Goal: Task Accomplishment & Management: Manage account settings

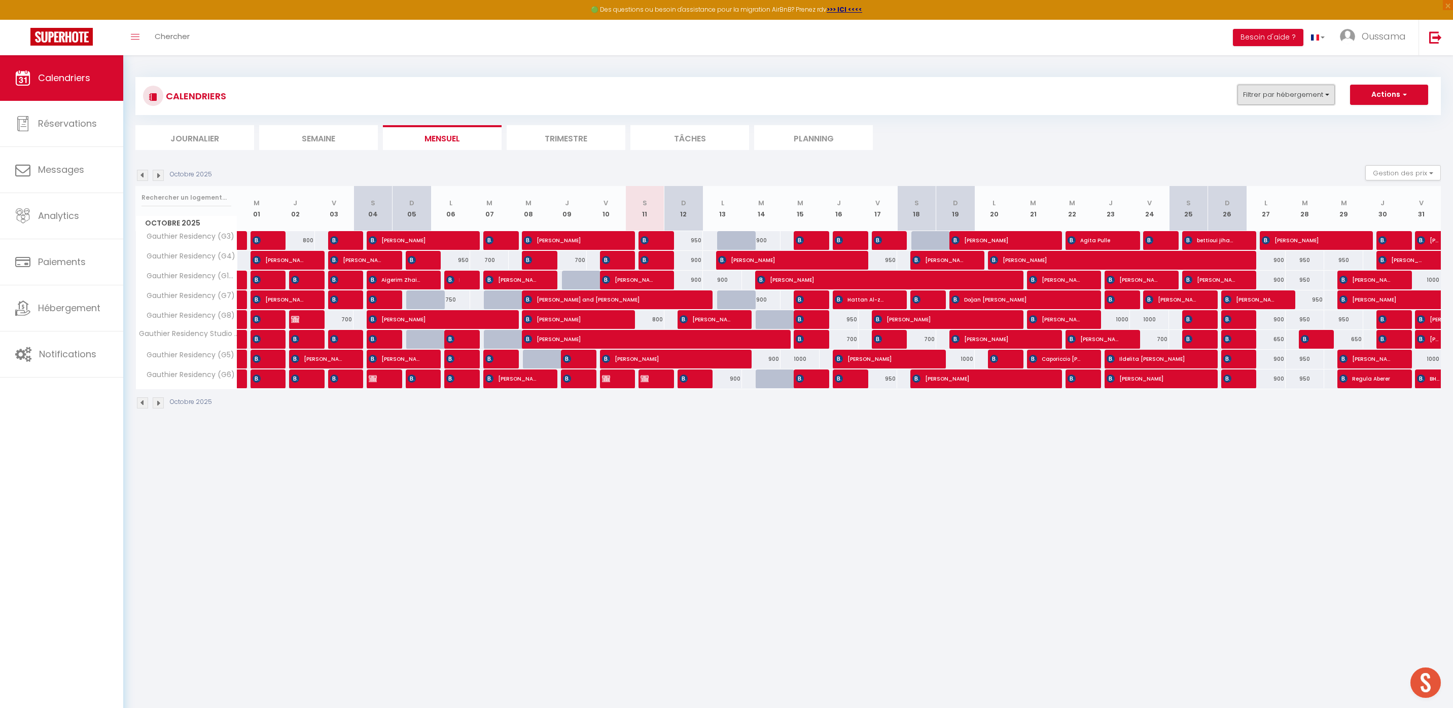
click at [1321, 96] on button "Filtrer par hébergement" at bounding box center [1285, 95] width 97 height 20
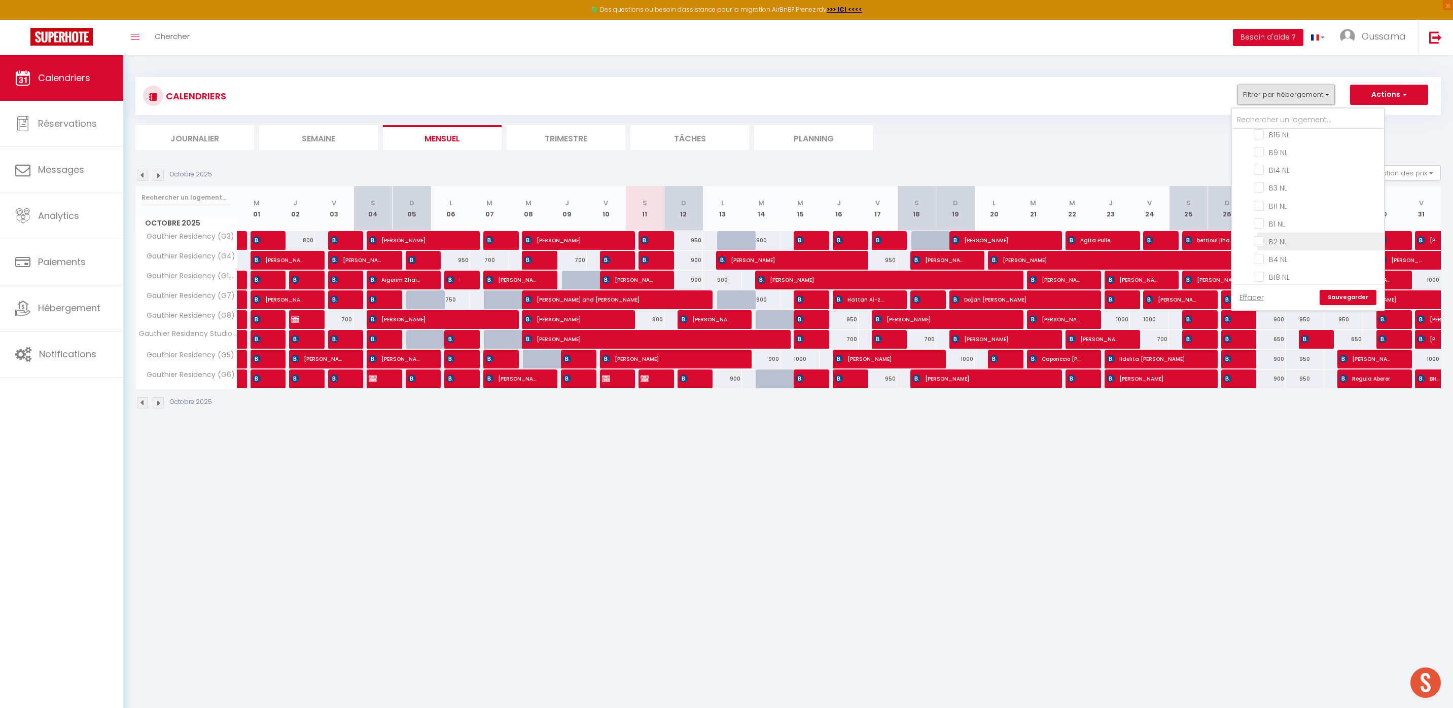
scroll to position [542, 0]
click at [1263, 260] on input "B18 NL" at bounding box center [1316, 265] width 127 height 10
checkbox input "true"
click at [1326, 294] on link "Sauvegarder" at bounding box center [1347, 297] width 57 height 15
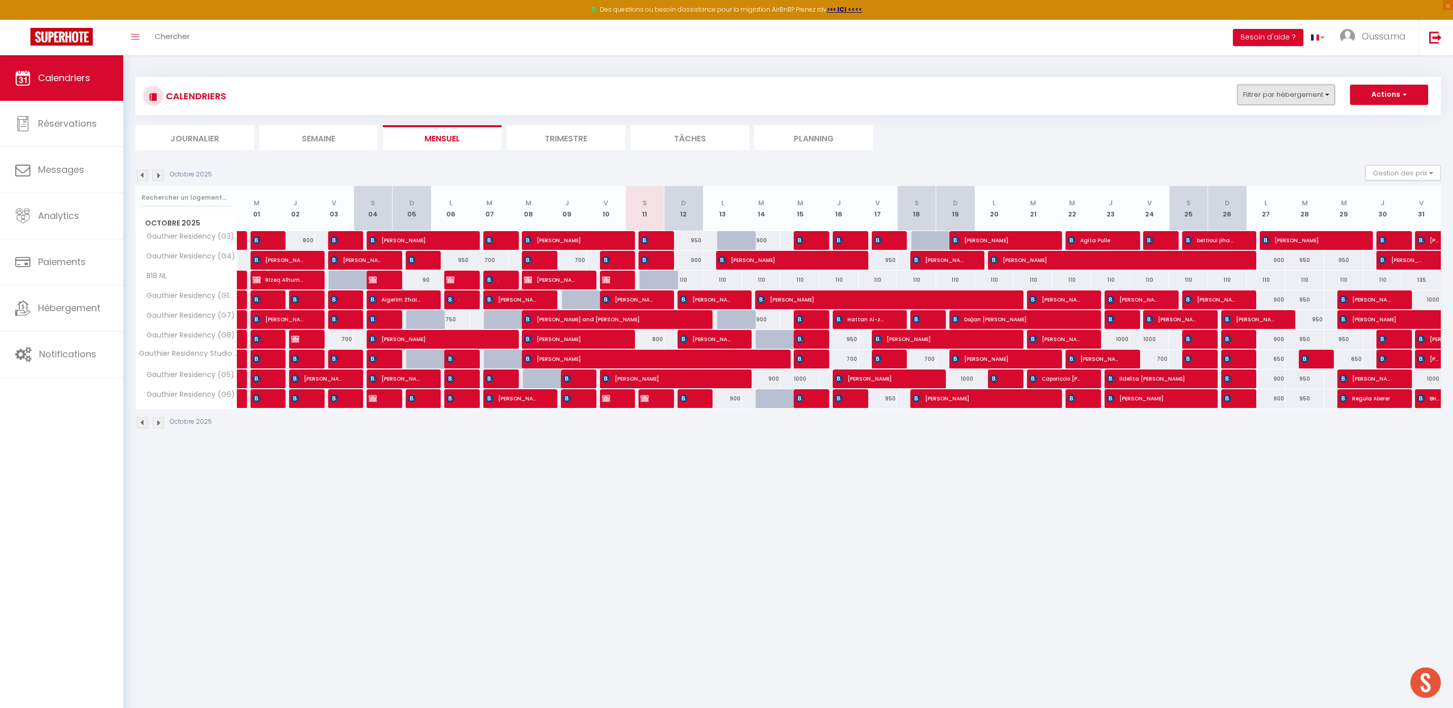
click at [1313, 92] on button "Filtrer par hébergement" at bounding box center [1285, 95] width 97 height 20
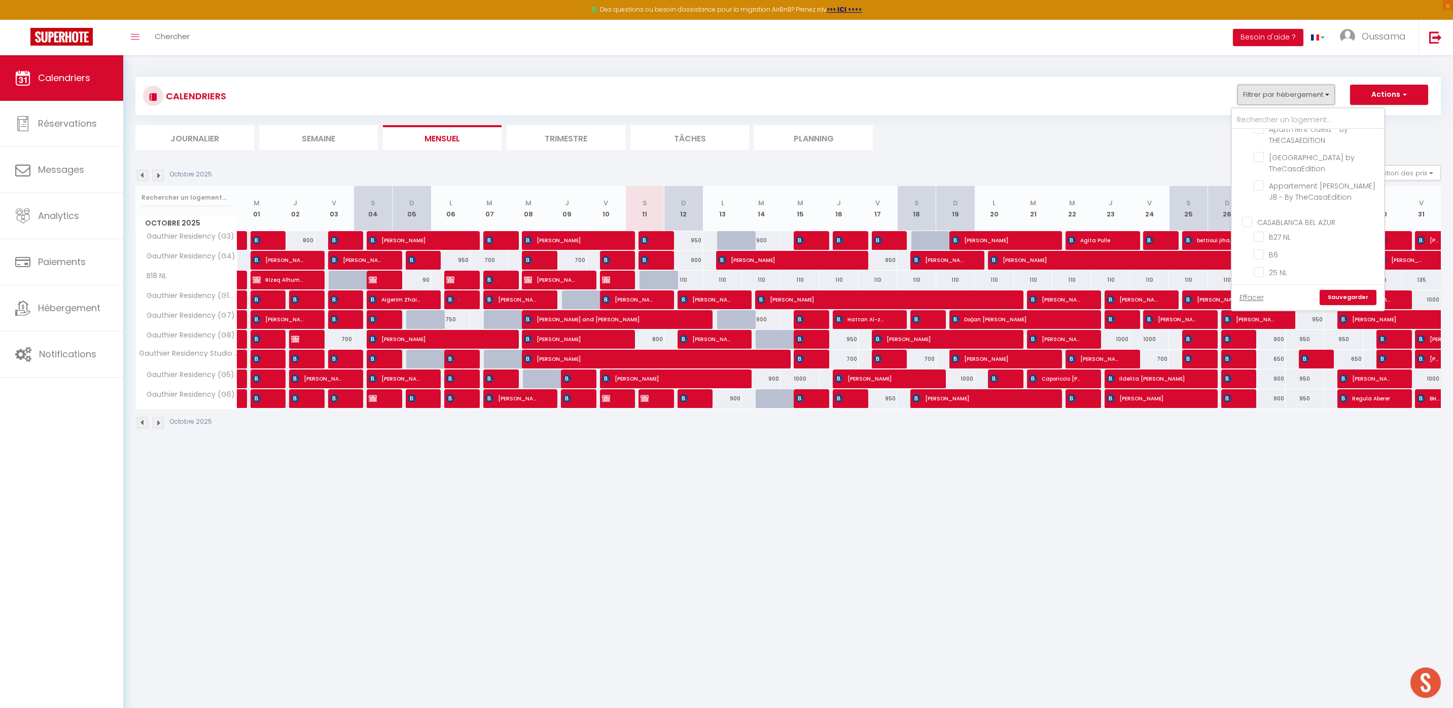
scroll to position [392, 0]
click at [1261, 163] on input "B6" at bounding box center [1316, 165] width 127 height 10
checkbox input "true"
click at [1349, 303] on link "Sauvegarder" at bounding box center [1347, 297] width 57 height 15
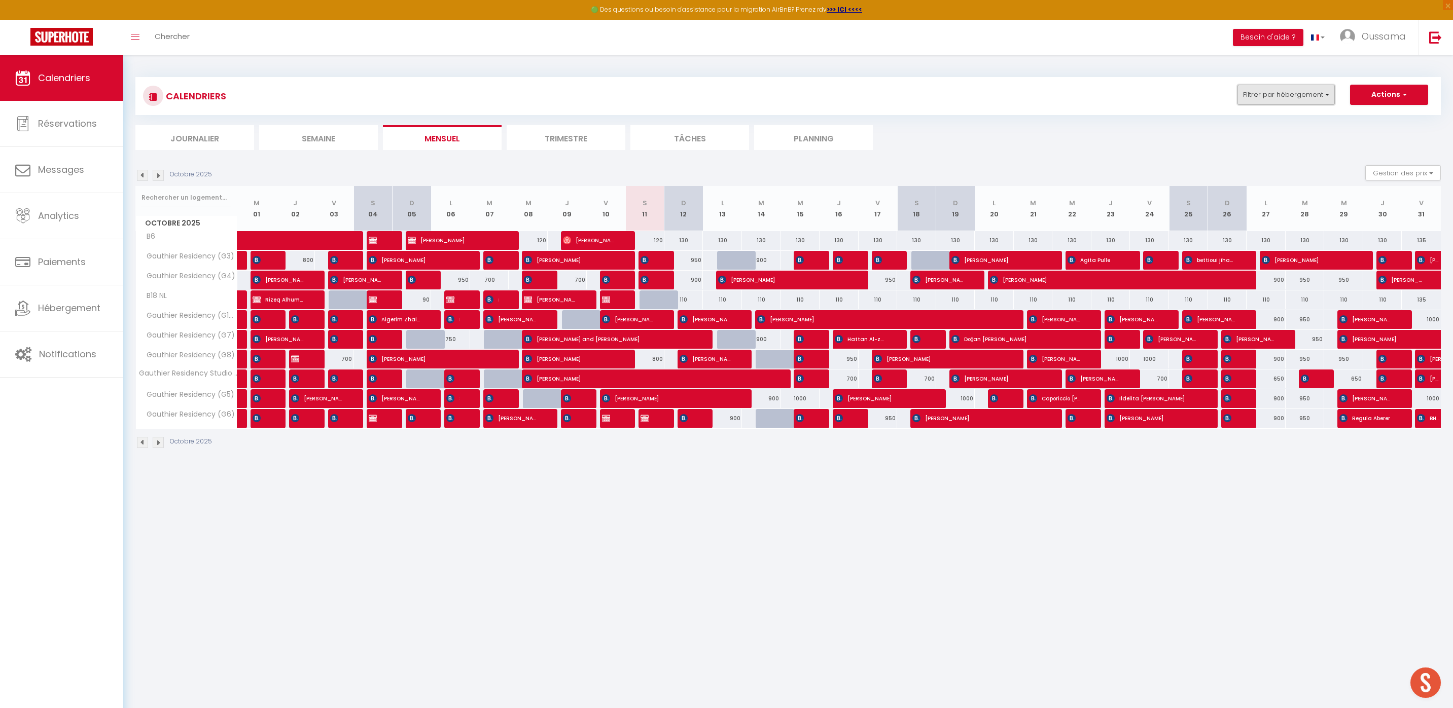
click at [1288, 99] on button "Filtrer par hébergement" at bounding box center [1285, 95] width 97 height 20
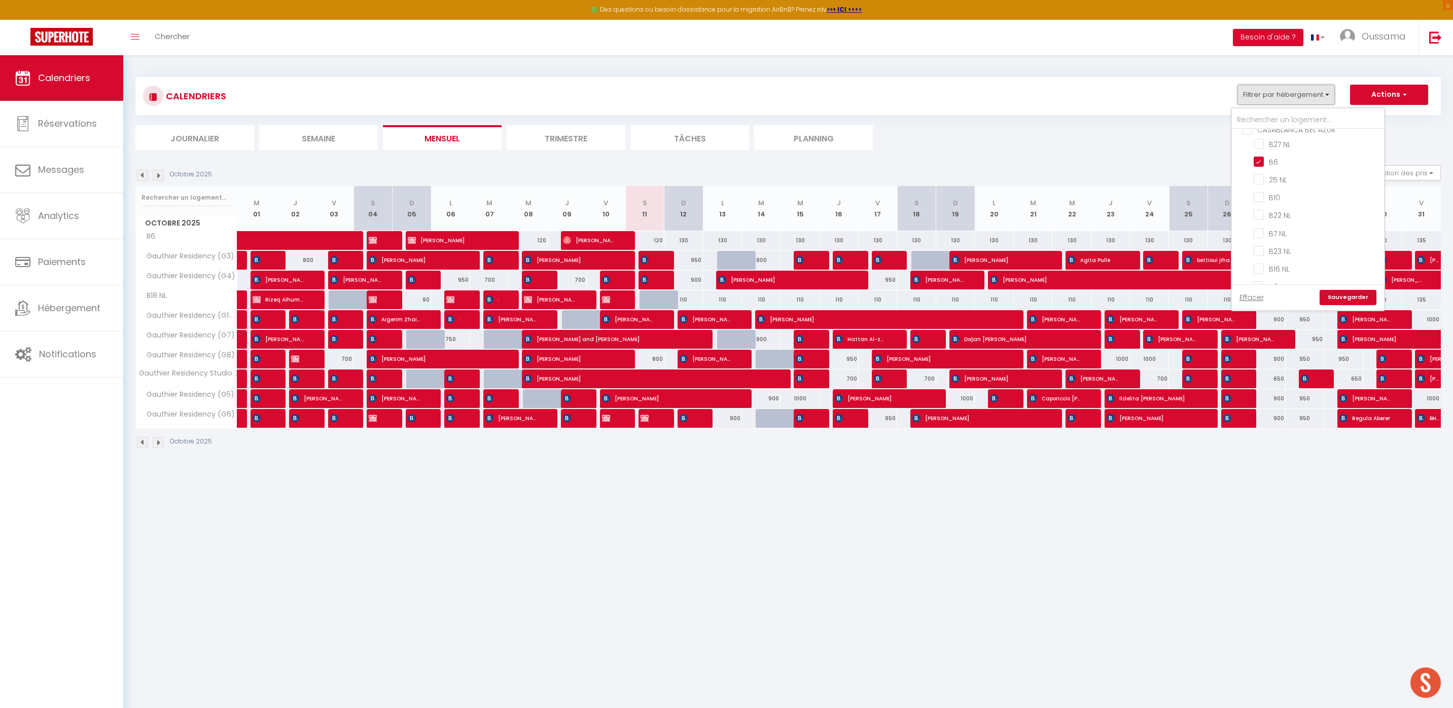
scroll to position [400, 0]
click at [1262, 155] on input "B6" at bounding box center [1316, 158] width 127 height 10
checkbox input "false"
click at [1262, 159] on input "B18 NL" at bounding box center [1316, 160] width 127 height 10
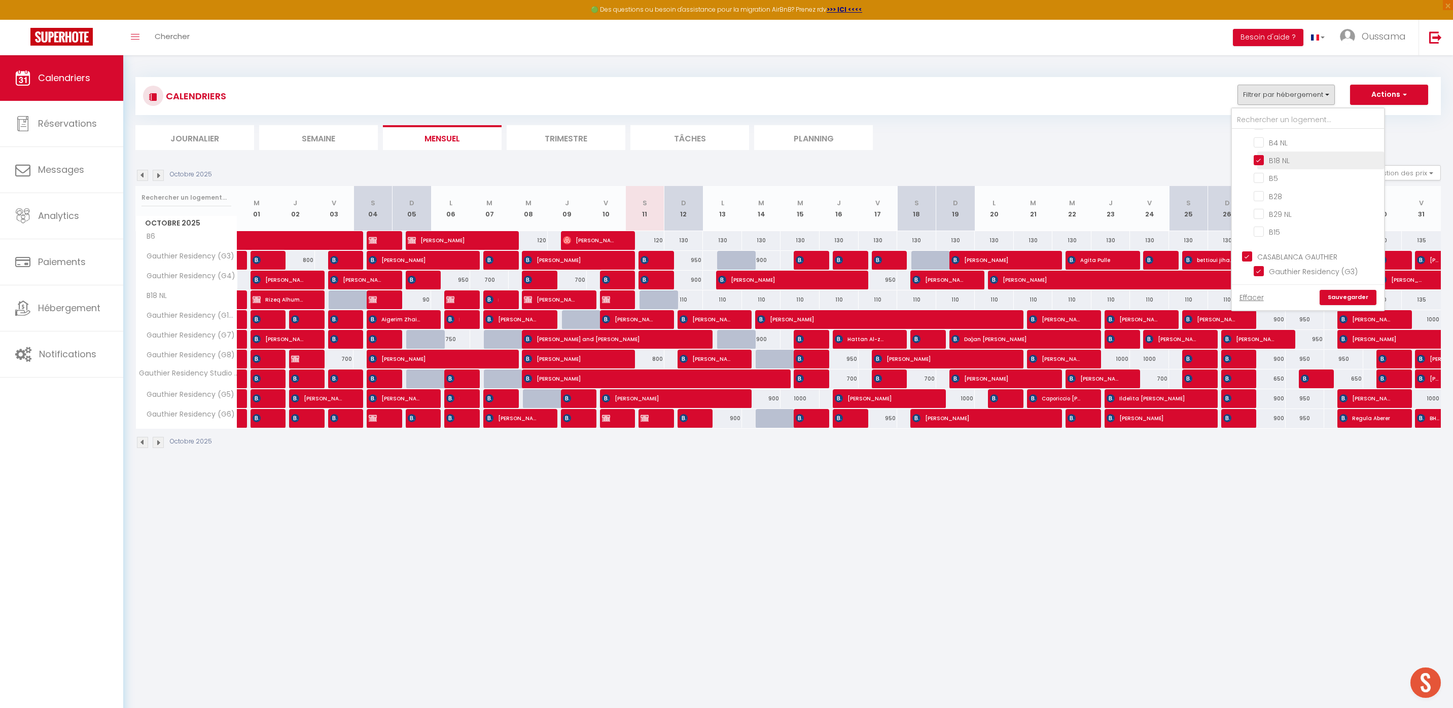
checkbox input "false"
click at [1334, 294] on link "Sauvegarder" at bounding box center [1347, 297] width 57 height 15
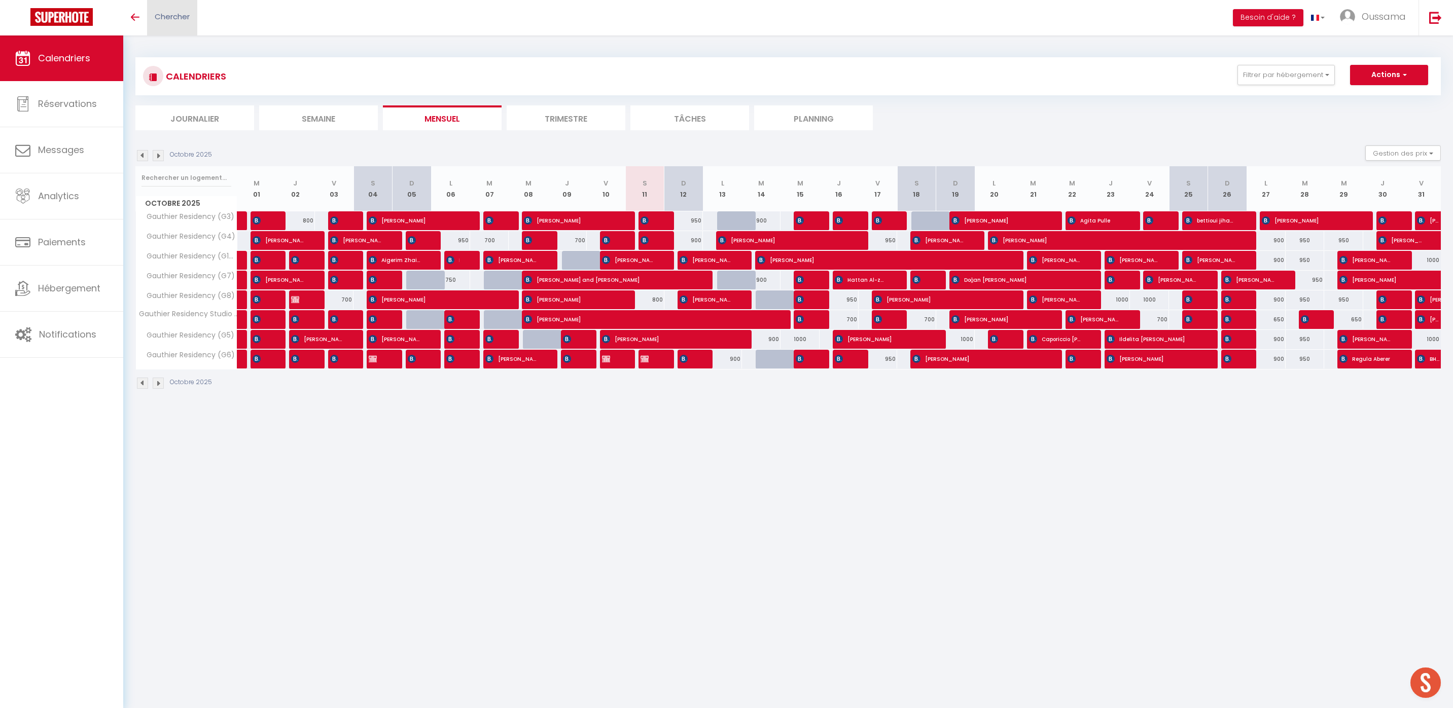
click at [167, 15] on span "Chercher" at bounding box center [172, 16] width 35 height 11
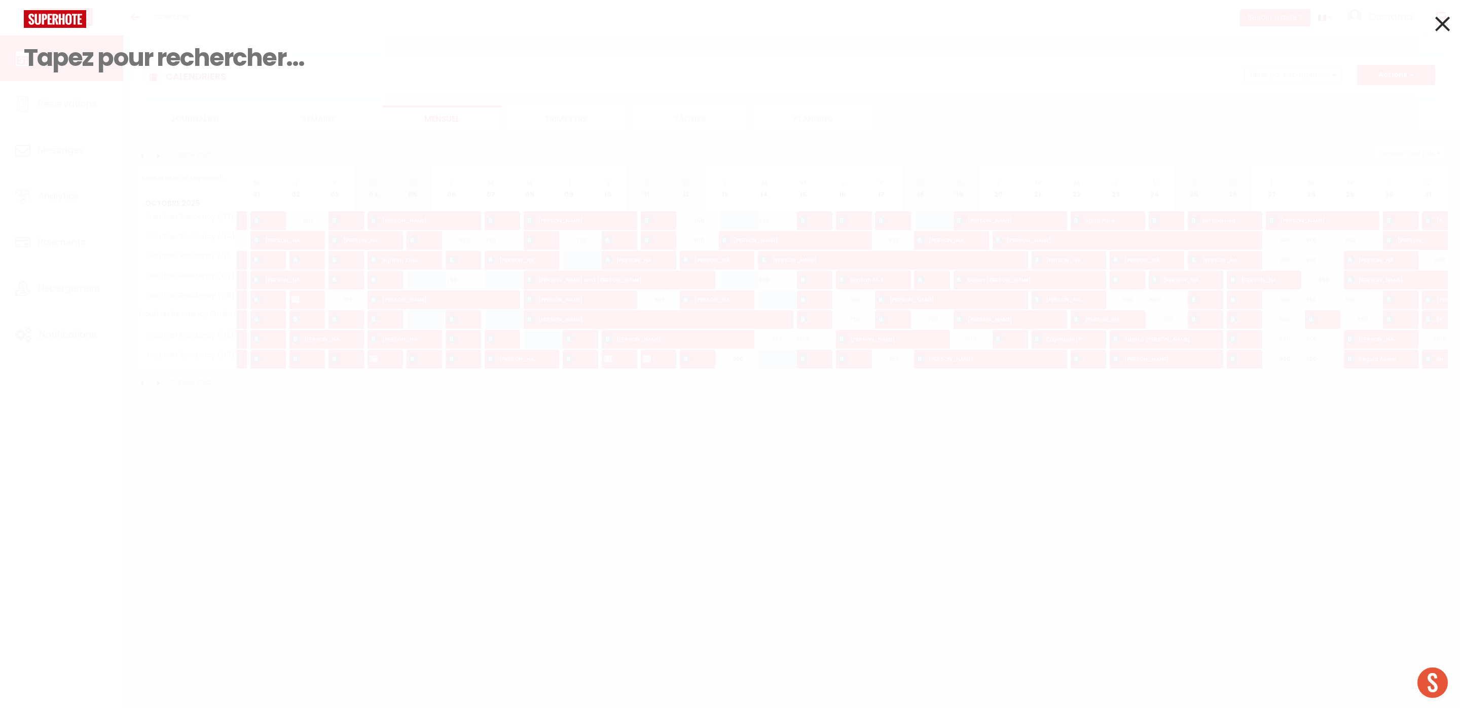
paste input "‪+39 347 376 2736‬"
type input "‪+39 347 376 2736‬"
drag, startPoint x: 222, startPoint y: 67, endPoint x: -1, endPoint y: 52, distance: 223.7
click at [0, 52] on html "🟢 Des questions ou besoin d'assistance pour la migration AirBnB? Prenez rdv >>>…" at bounding box center [730, 354] width 1460 height 708
click at [376, 123] on div "Résultat de la recherche Id Appart Voyageur Checkin Checkout Nuits Pers. Platef…" at bounding box center [730, 76] width 1428 height 132
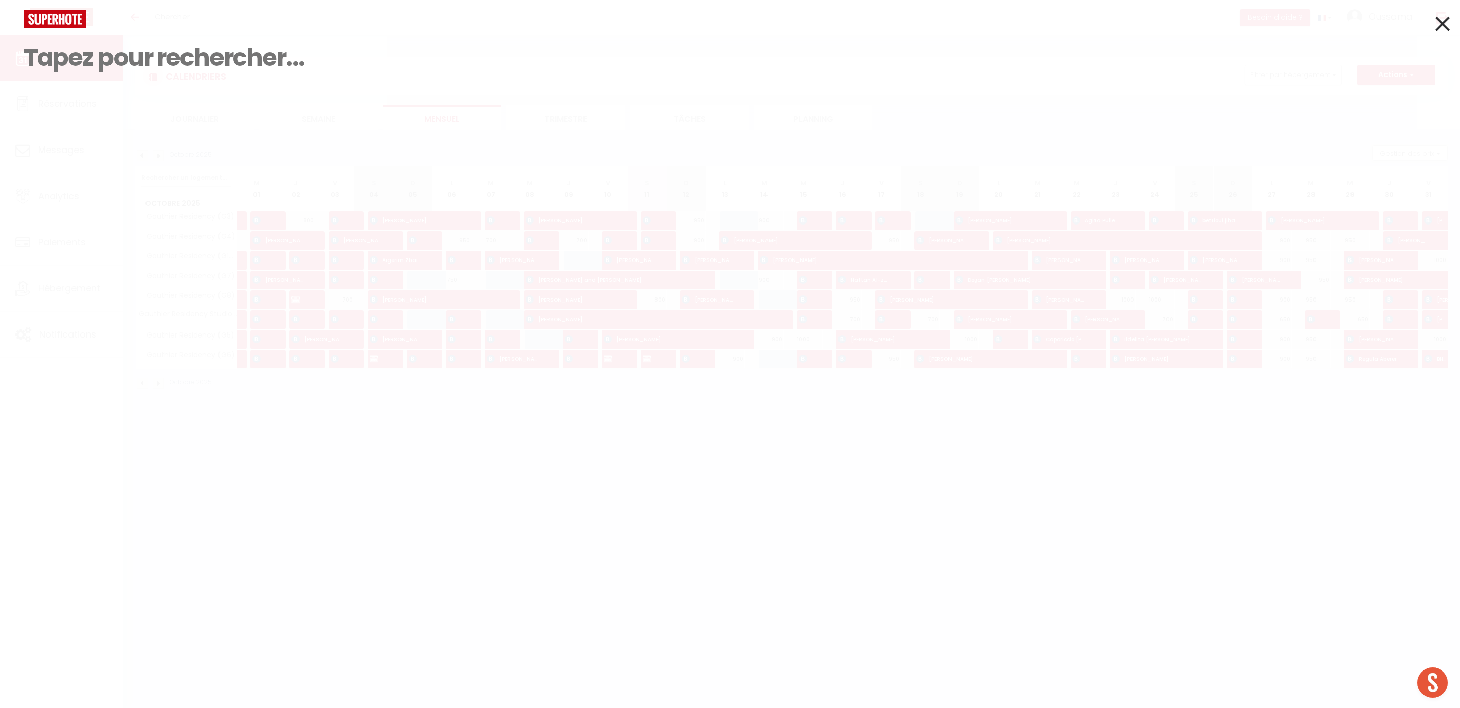
click at [1438, 26] on icon at bounding box center [1442, 23] width 15 height 25
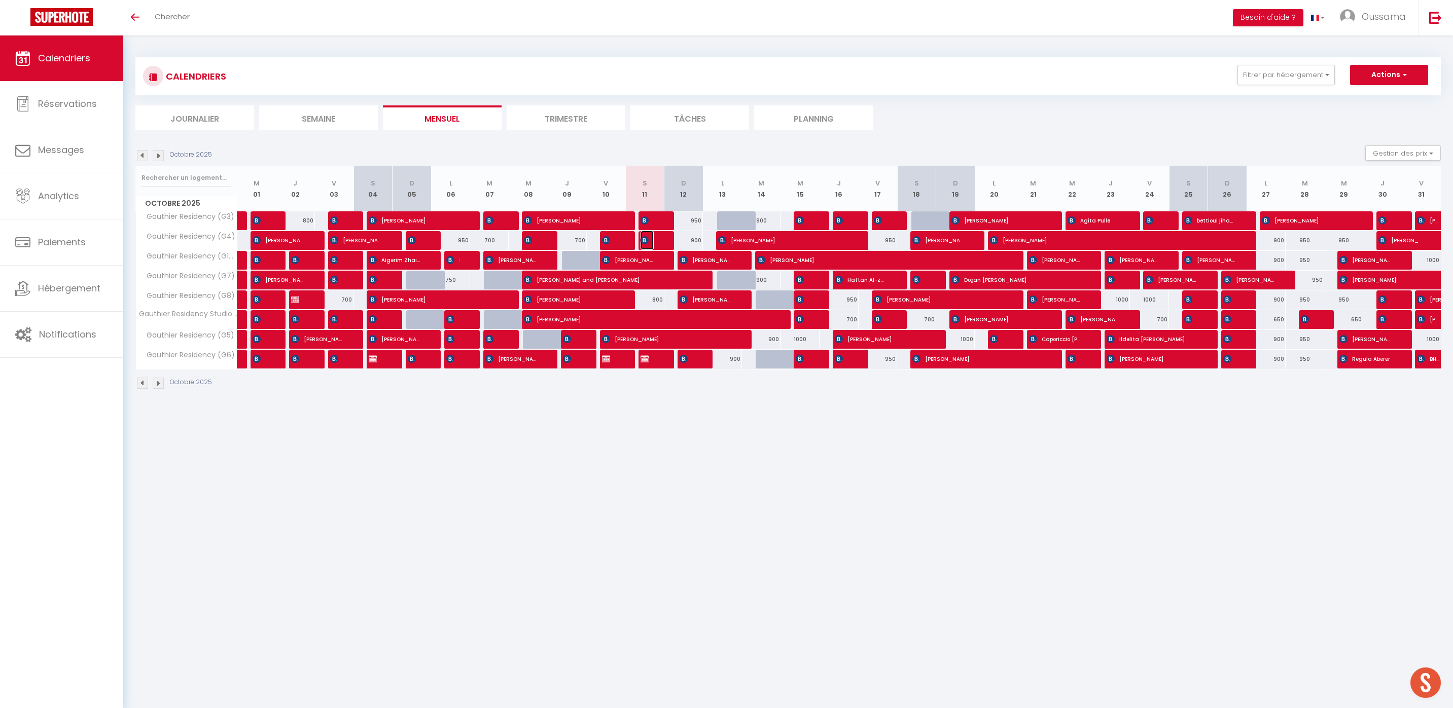
click at [645, 242] on img at bounding box center [644, 240] width 8 height 8
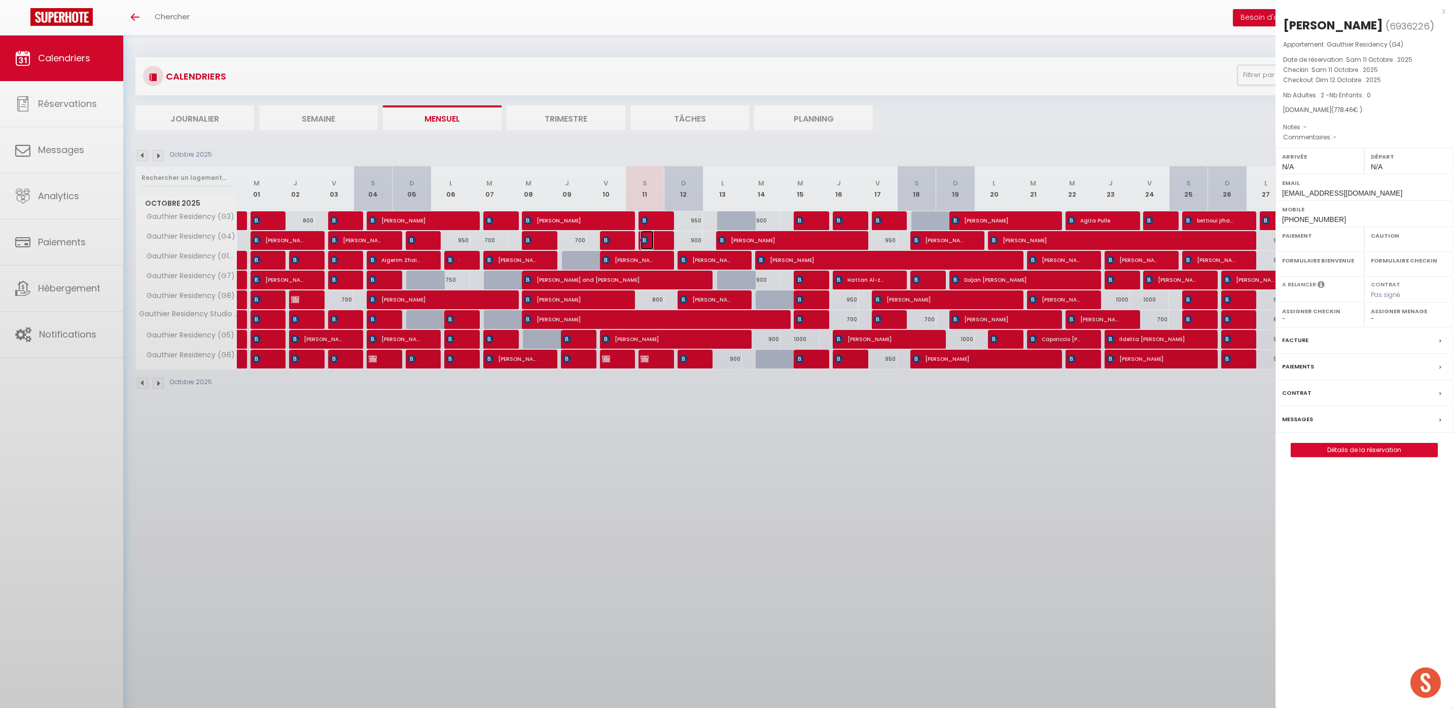
select select "OK"
select select "KO"
select select "0"
select select "1"
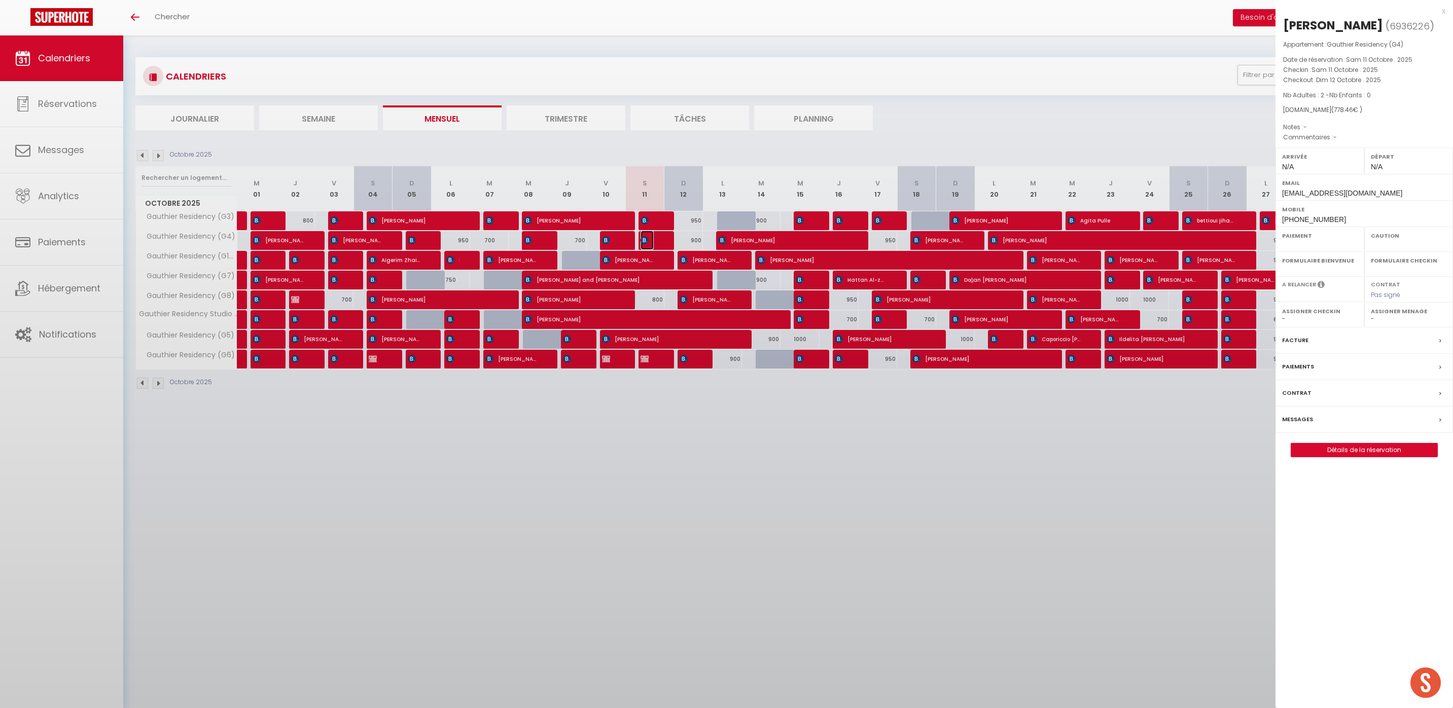
select select
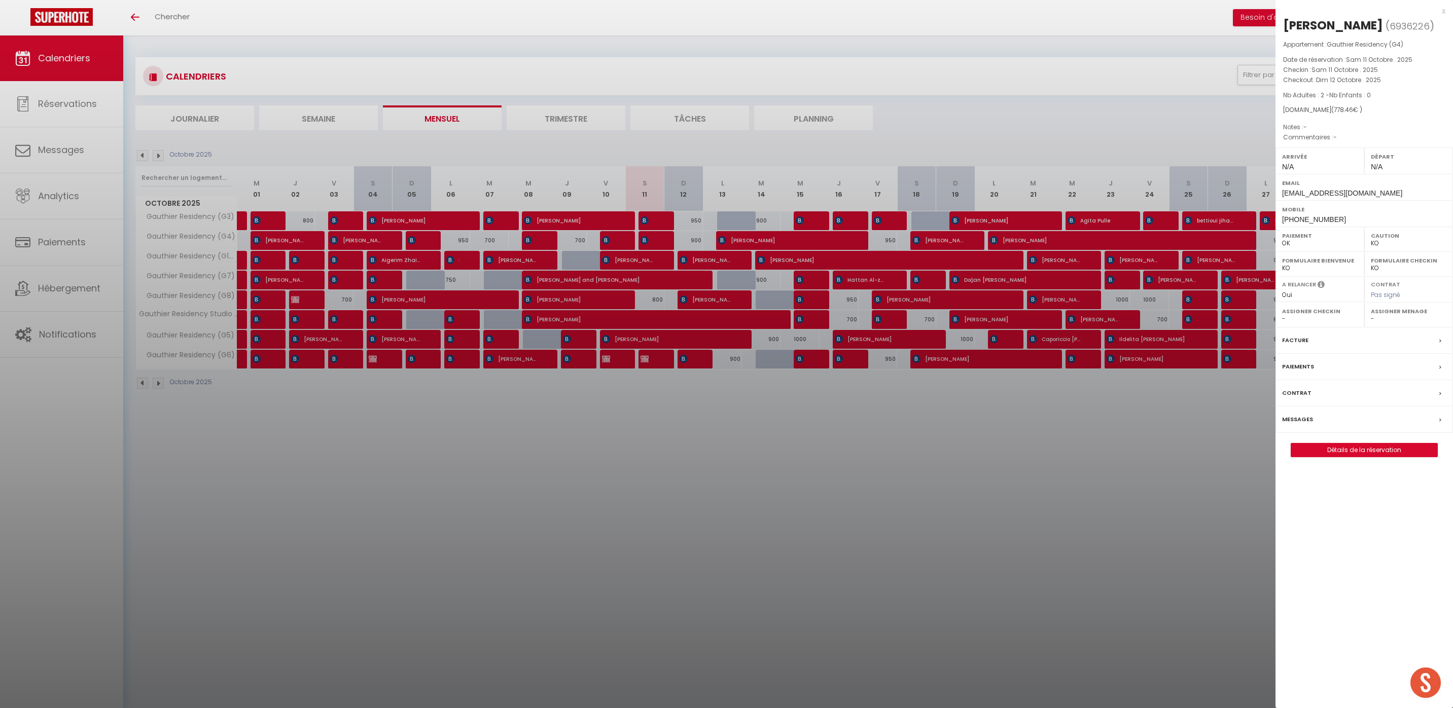
click at [619, 564] on div at bounding box center [726, 354] width 1453 height 708
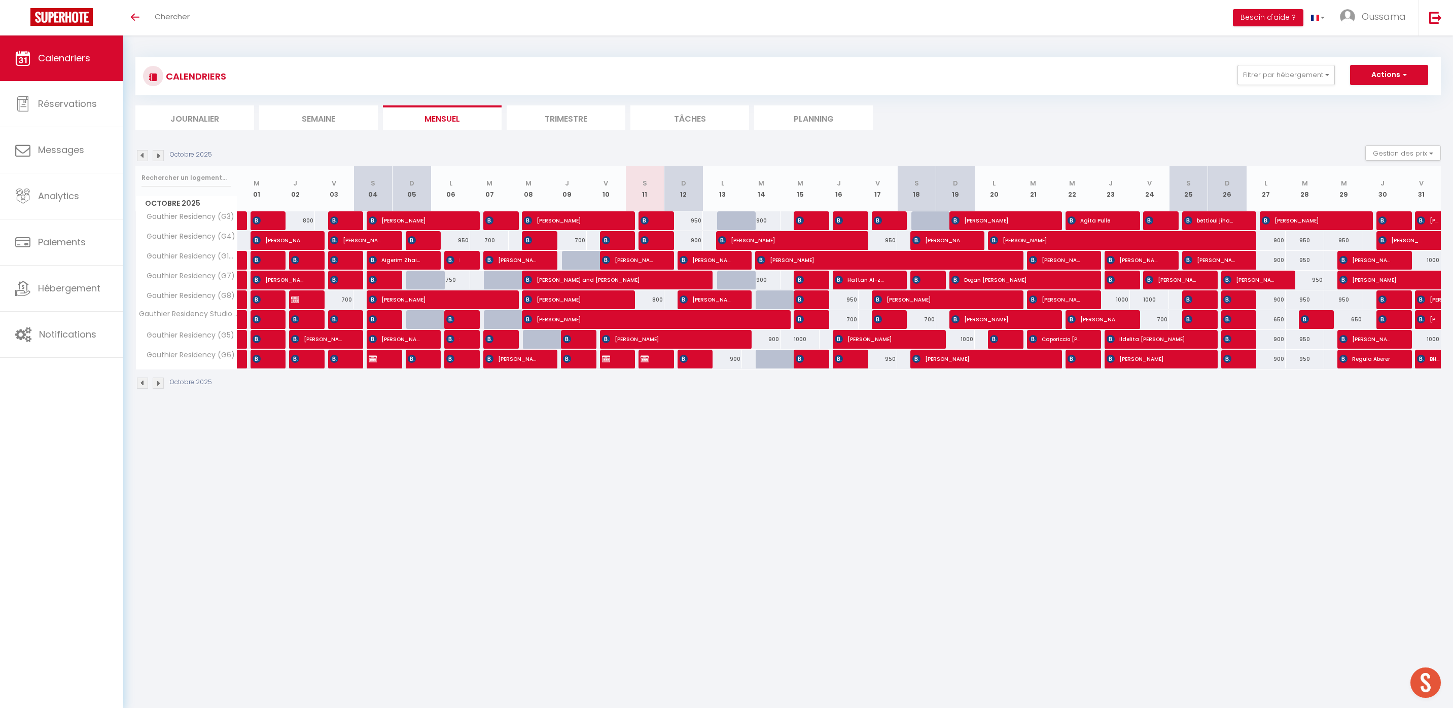
click at [698, 240] on div "900" at bounding box center [683, 240] width 39 height 19
type input "900"
select select "1"
type input "Dim 12 Octobre 2025"
type input "Lun 13 Octobre 2025"
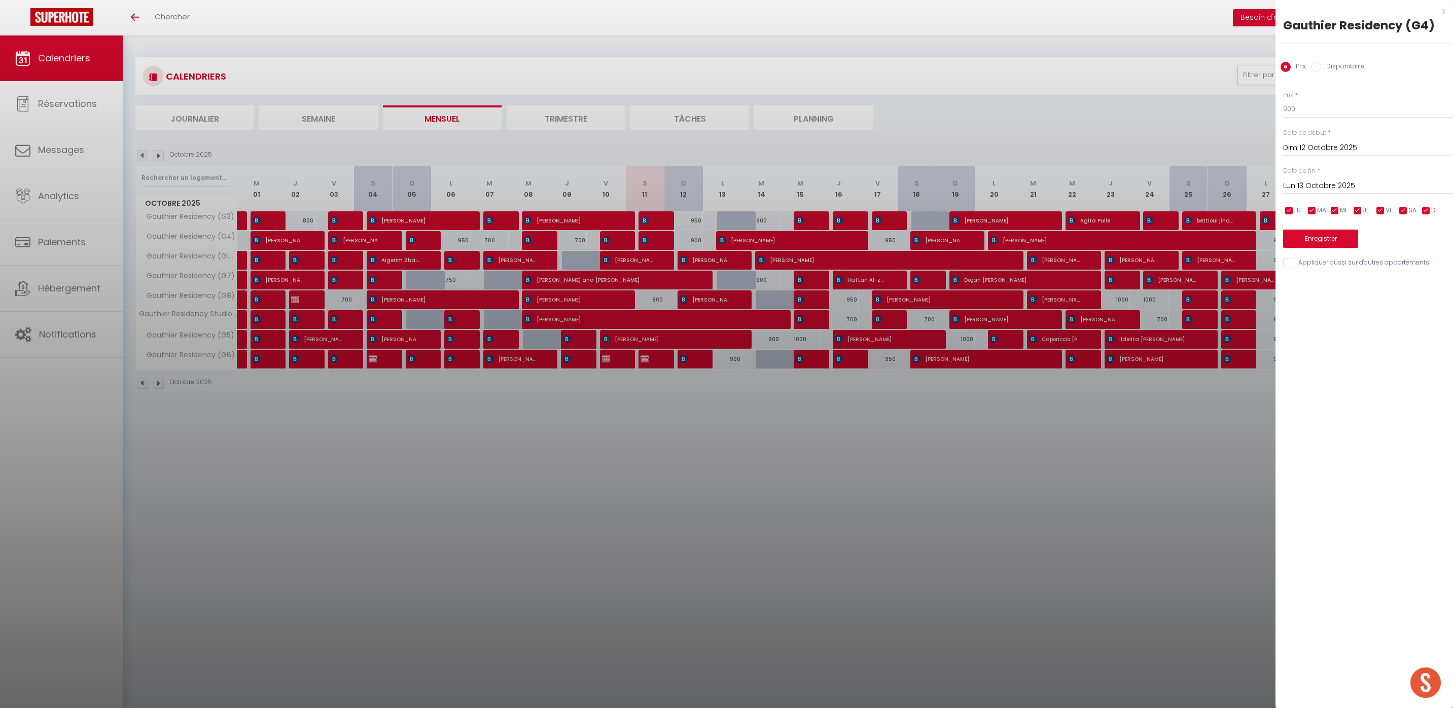
click at [1311, 68] on input "Disponibilité" at bounding box center [1316, 67] width 10 height 10
radio input "true"
radio input "false"
click at [1308, 109] on select "Disponible Indisponible" at bounding box center [1368, 109] width 170 height 19
select select "0"
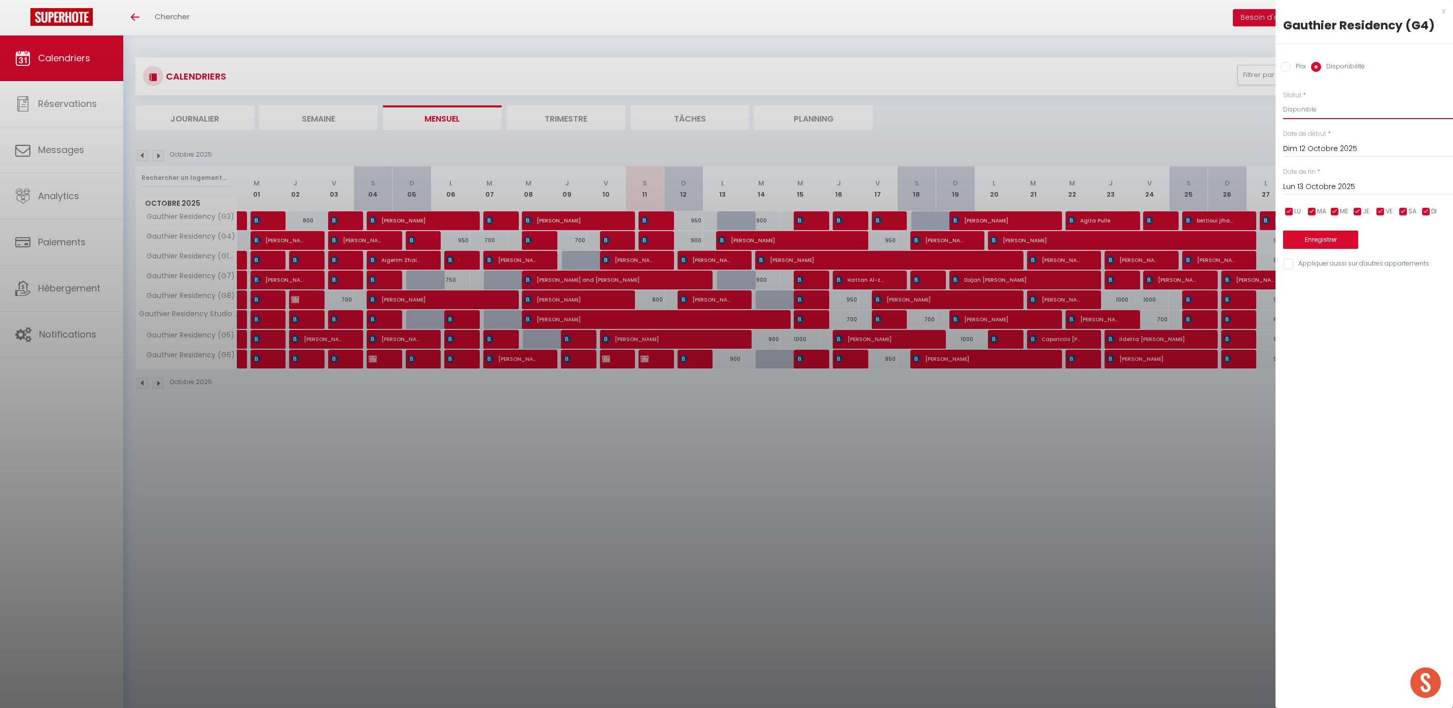
click at [1283, 100] on select "Disponible Indisponible" at bounding box center [1368, 109] width 170 height 19
click at [1316, 237] on button "Enregistrer" at bounding box center [1320, 240] width 75 height 18
